Goal: Book appointment/travel/reservation

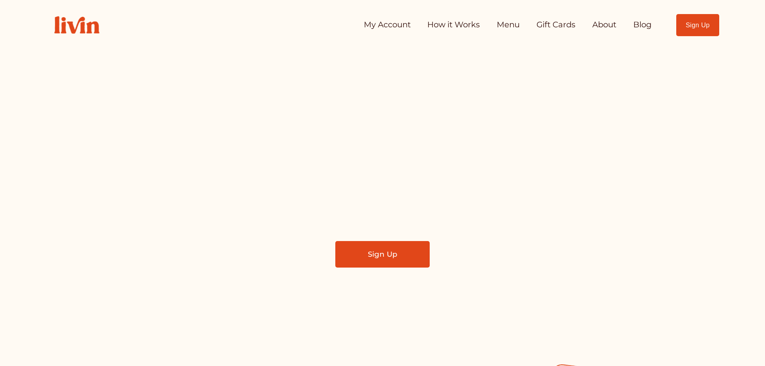
click at [402, 25] on link "My Account" at bounding box center [387, 25] width 47 height 16
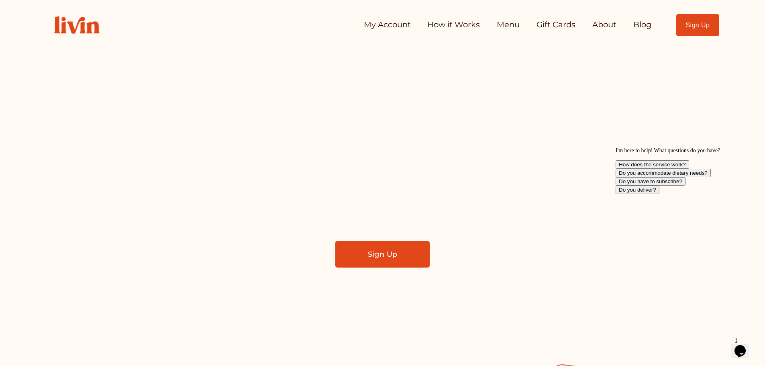
click at [383, 24] on link "My Account" at bounding box center [387, 25] width 47 height 16
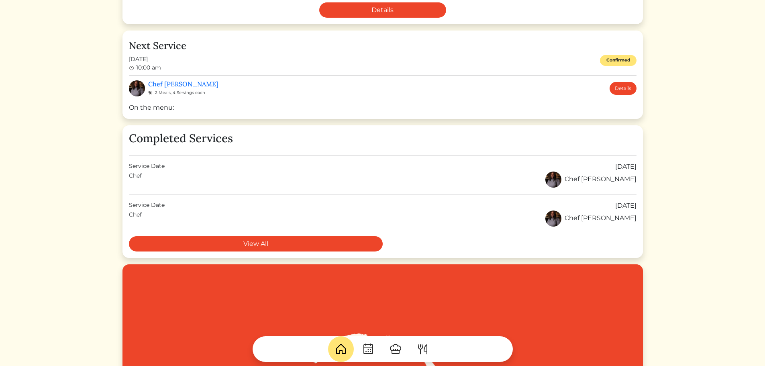
scroll to position [241, 0]
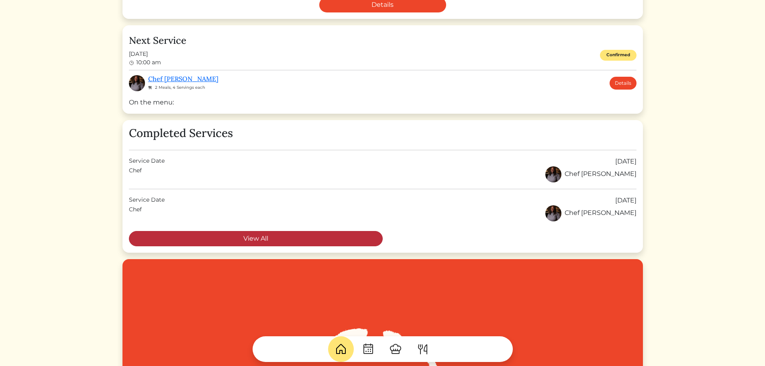
click at [298, 239] on link "View All" at bounding box center [256, 238] width 254 height 15
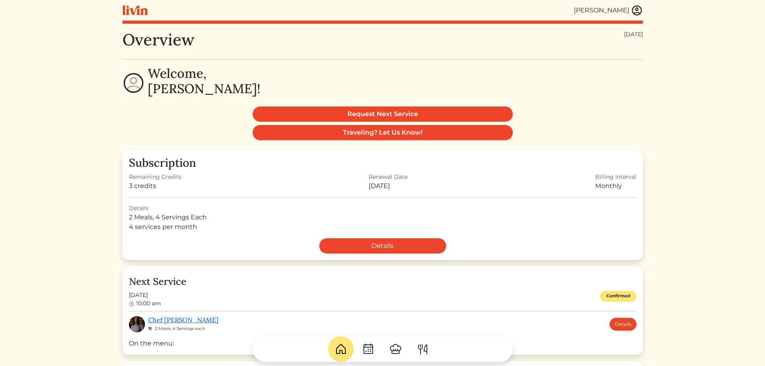
click at [638, 9] on img at bounding box center [637, 10] width 12 height 12
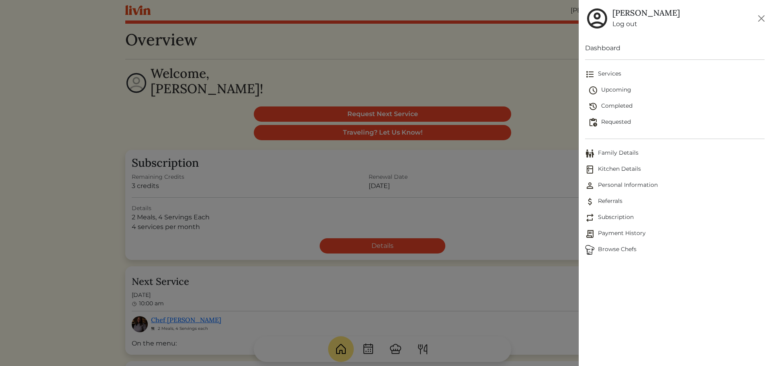
click at [612, 104] on span "Completed" at bounding box center [676, 107] width 176 height 10
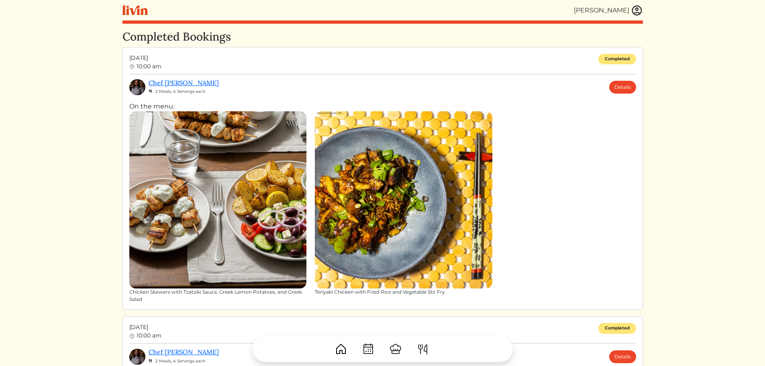
click at [131, 14] on img at bounding box center [134, 10] width 25 height 10
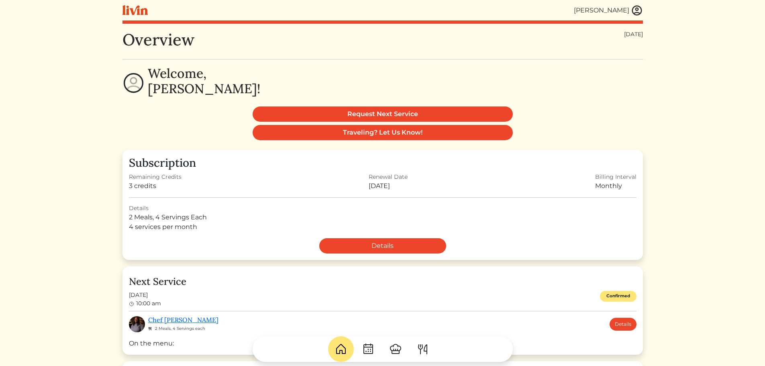
click at [637, 10] on img at bounding box center [637, 10] width 12 height 12
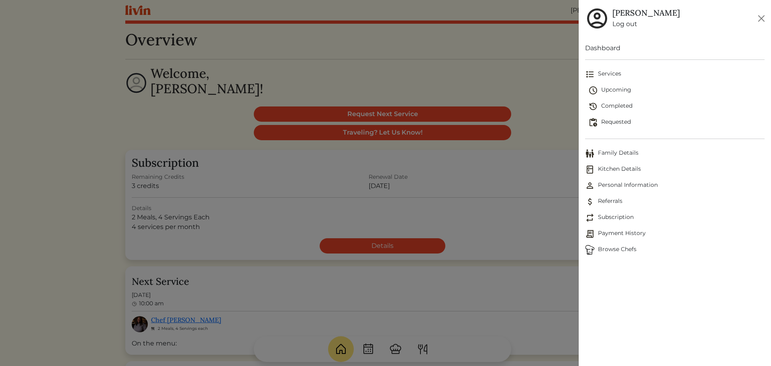
click at [616, 119] on span "Requested" at bounding box center [676, 123] width 176 height 10
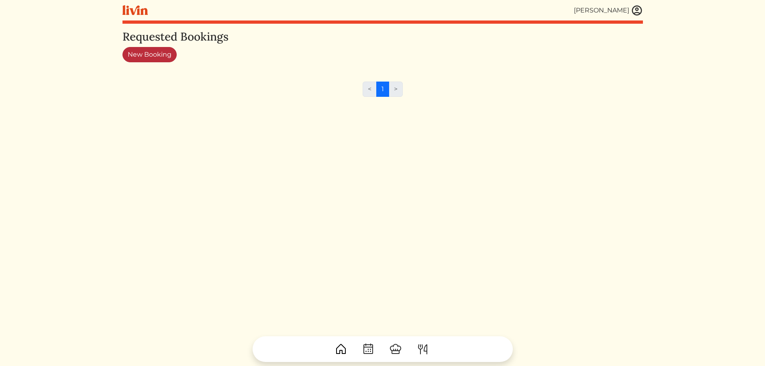
click at [152, 55] on link "New Booking" at bounding box center [149, 54] width 54 height 15
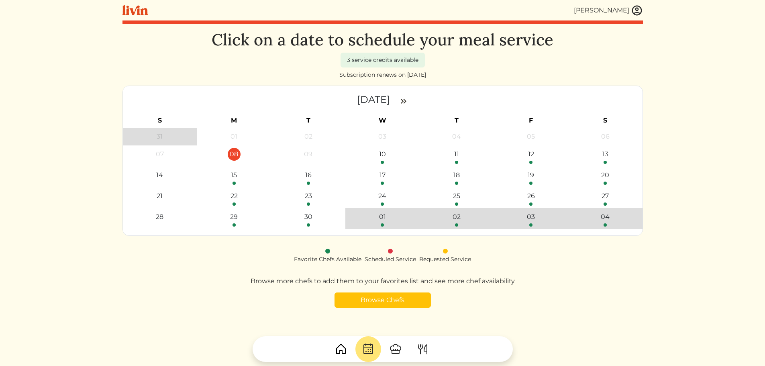
click at [236, 153] on div "08" at bounding box center [234, 154] width 13 height 13
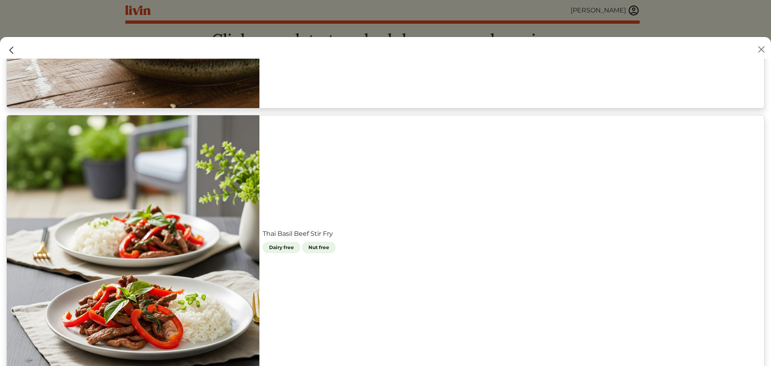
scroll to position [642, 0]
